Goal: Find specific page/section: Find specific page/section

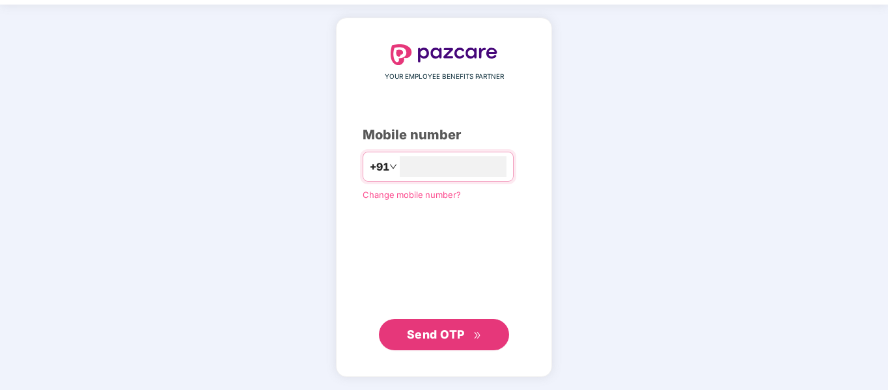
type input "**********"
click at [434, 335] on span "Send OTP" at bounding box center [436, 335] width 58 height 14
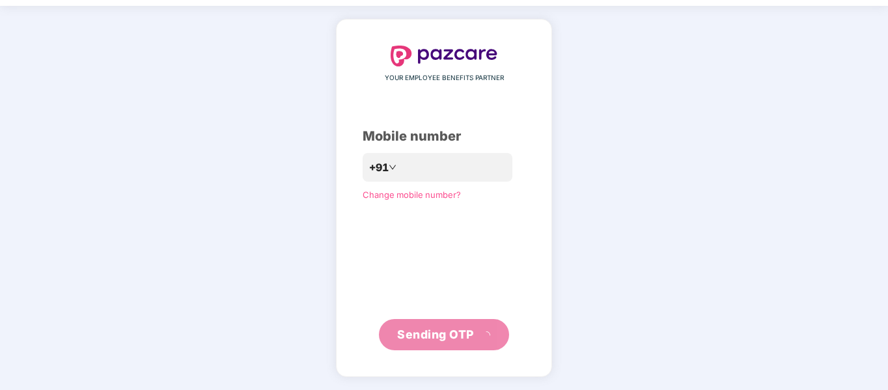
scroll to position [35, 0]
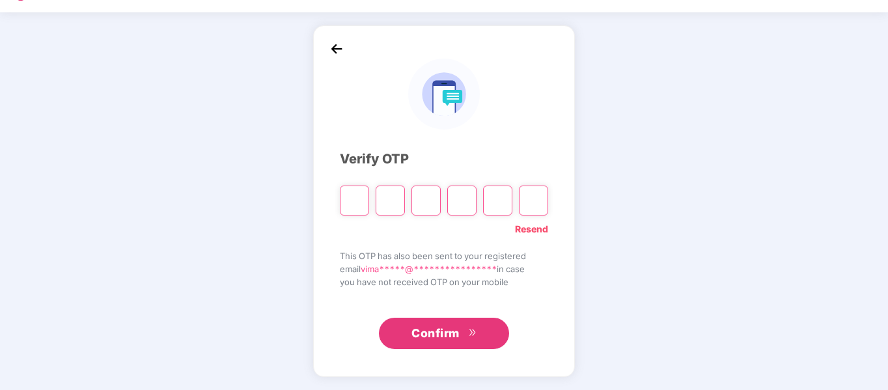
type input "*"
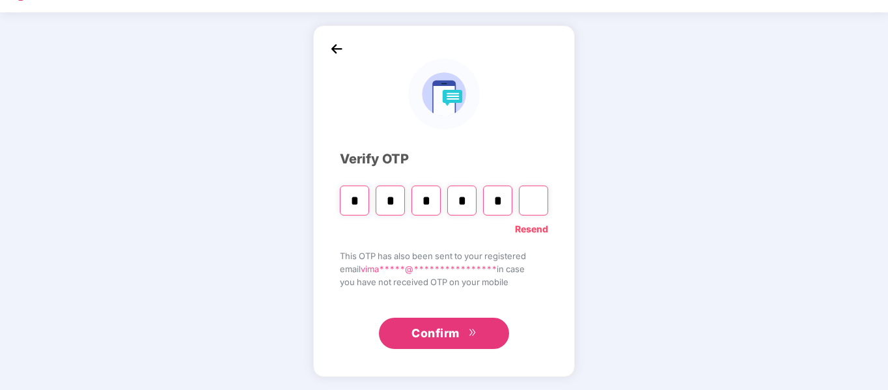
type input "*"
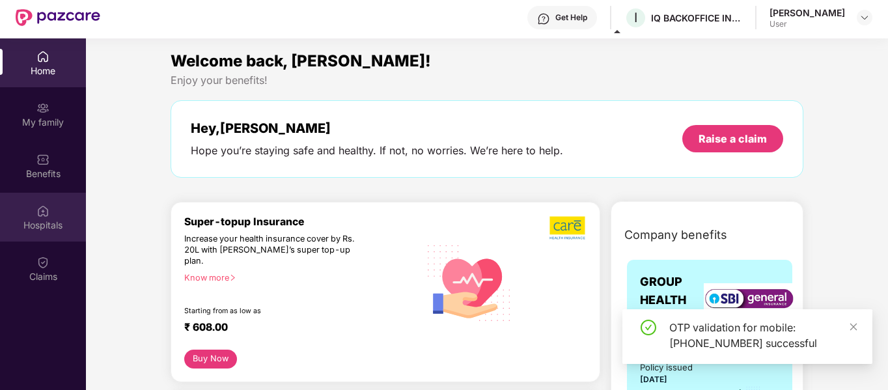
click at [48, 219] on div "Hospitals" at bounding box center [43, 225] width 86 height 13
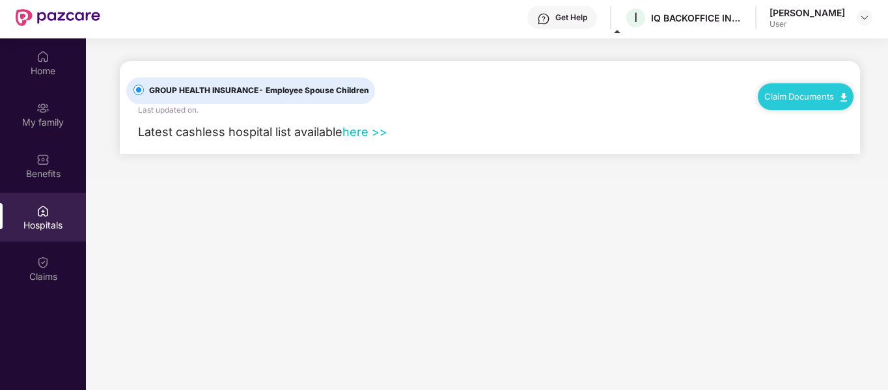
click at [359, 135] on link "here >>" at bounding box center [365, 131] width 45 height 14
